Goal: Transaction & Acquisition: Purchase product/service

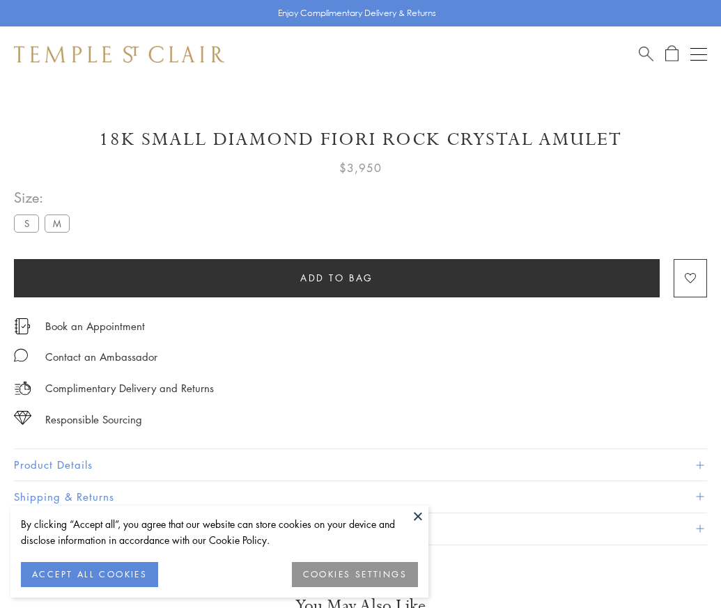
scroll to position [82, 0]
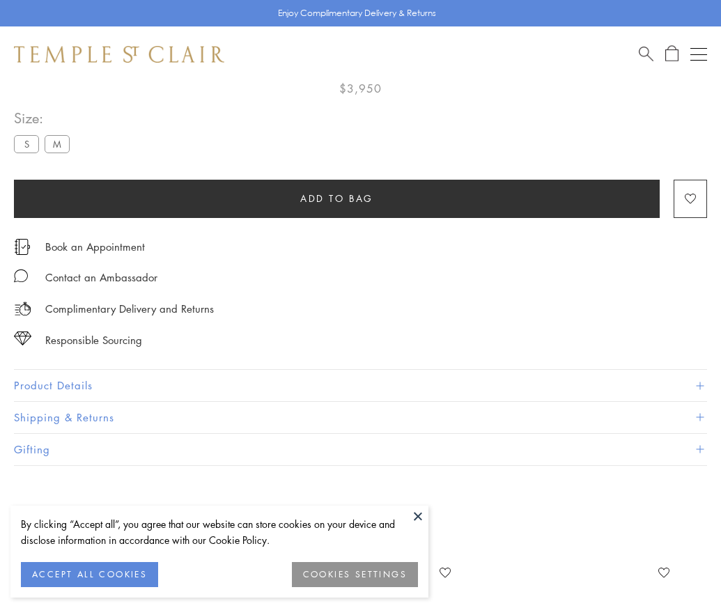
click at [337, 195] on span "Add to bag" at bounding box center [336, 198] width 73 height 15
